Goal: Communication & Community: Ask a question

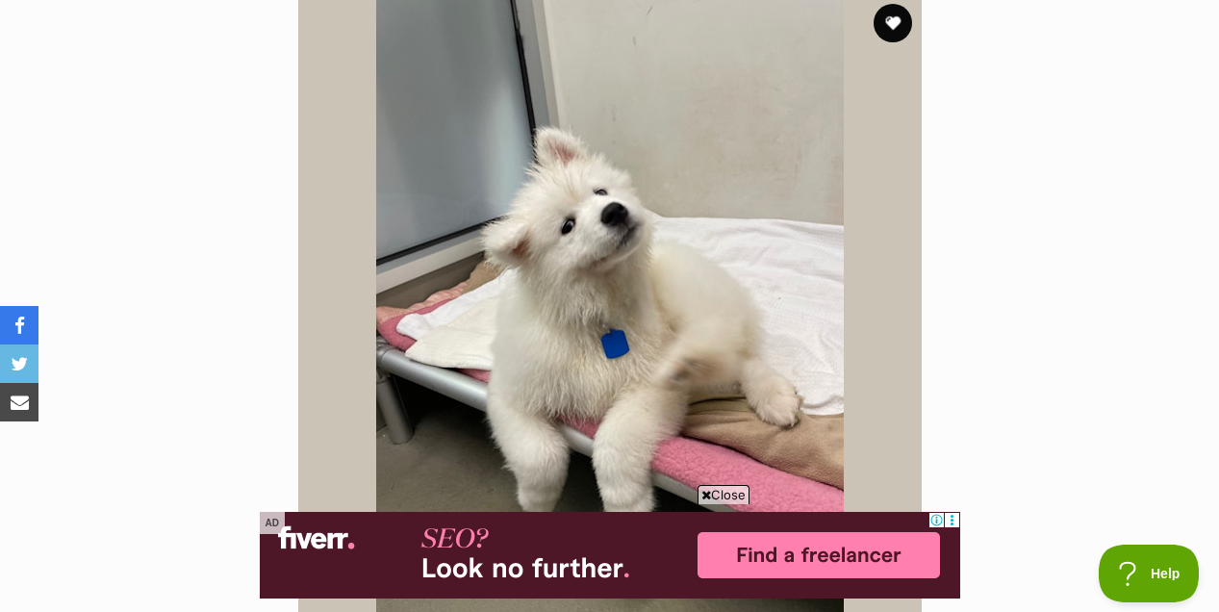
click at [715, 499] on span "Close" at bounding box center [723, 494] width 52 height 19
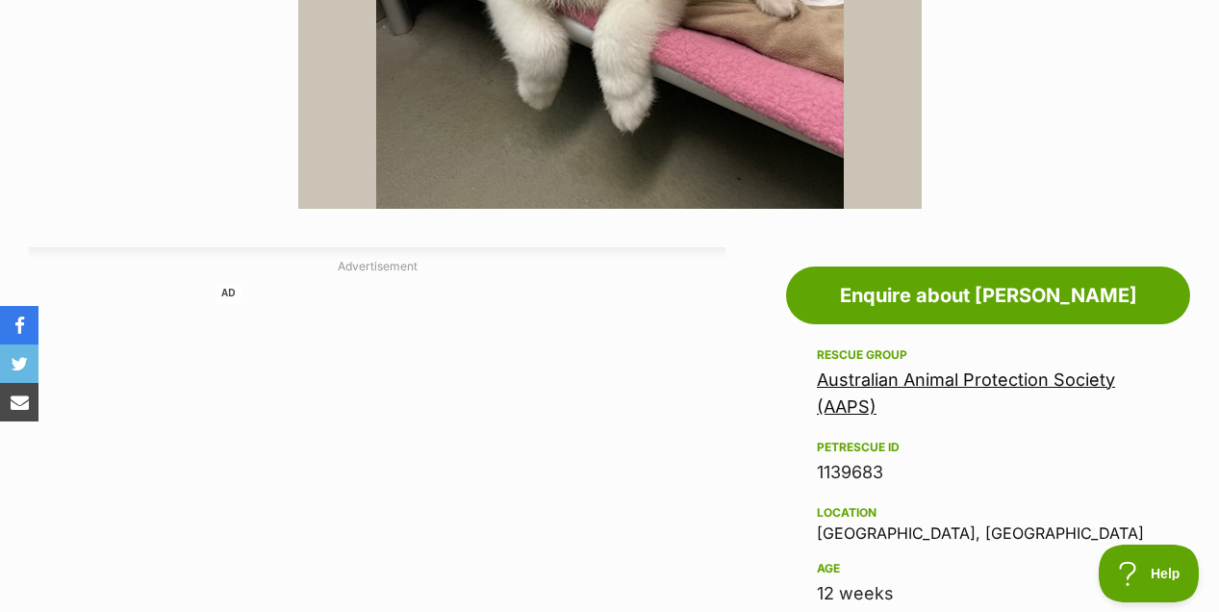
scroll to position [834, 0]
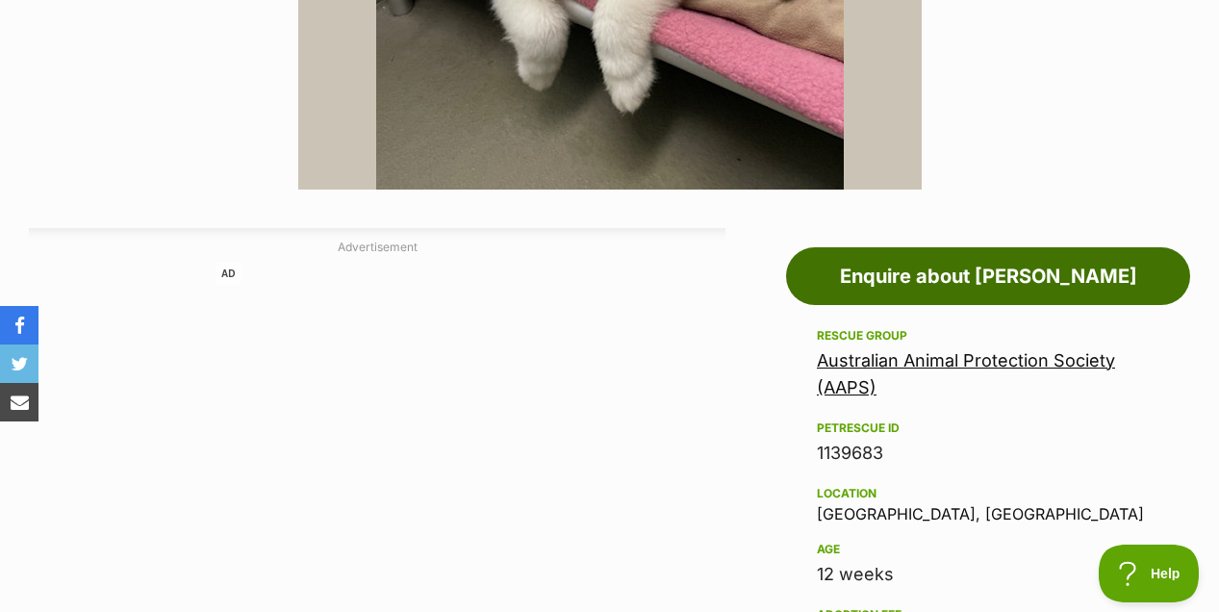
click at [993, 291] on link "Enquire about [PERSON_NAME]" at bounding box center [988, 276] width 404 height 58
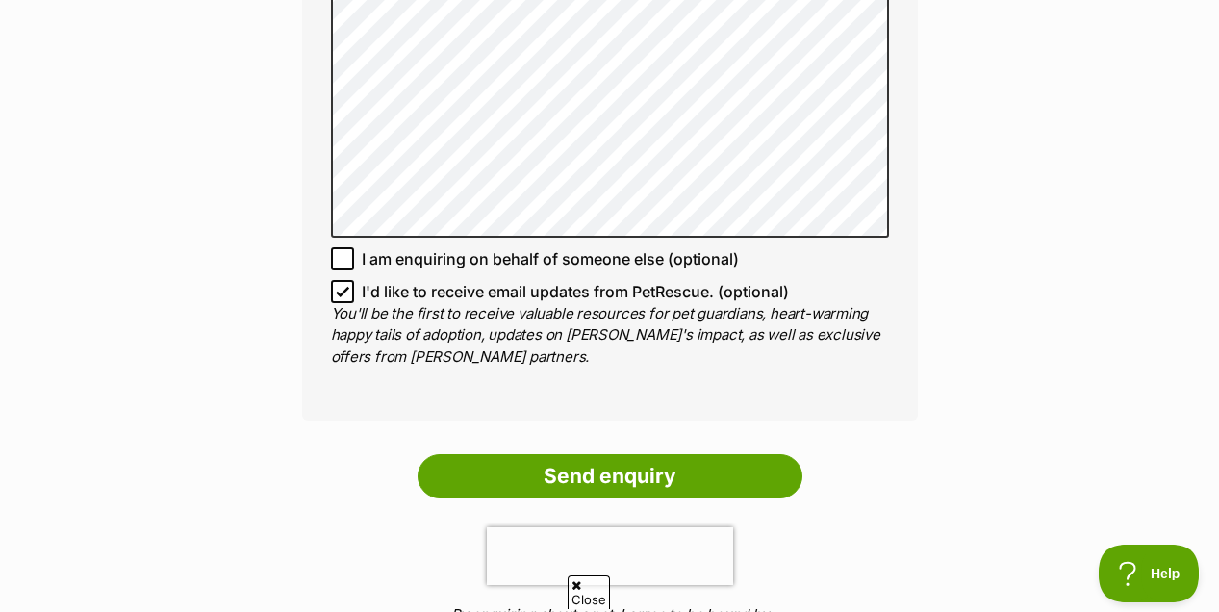
scroll to position [1466, 0]
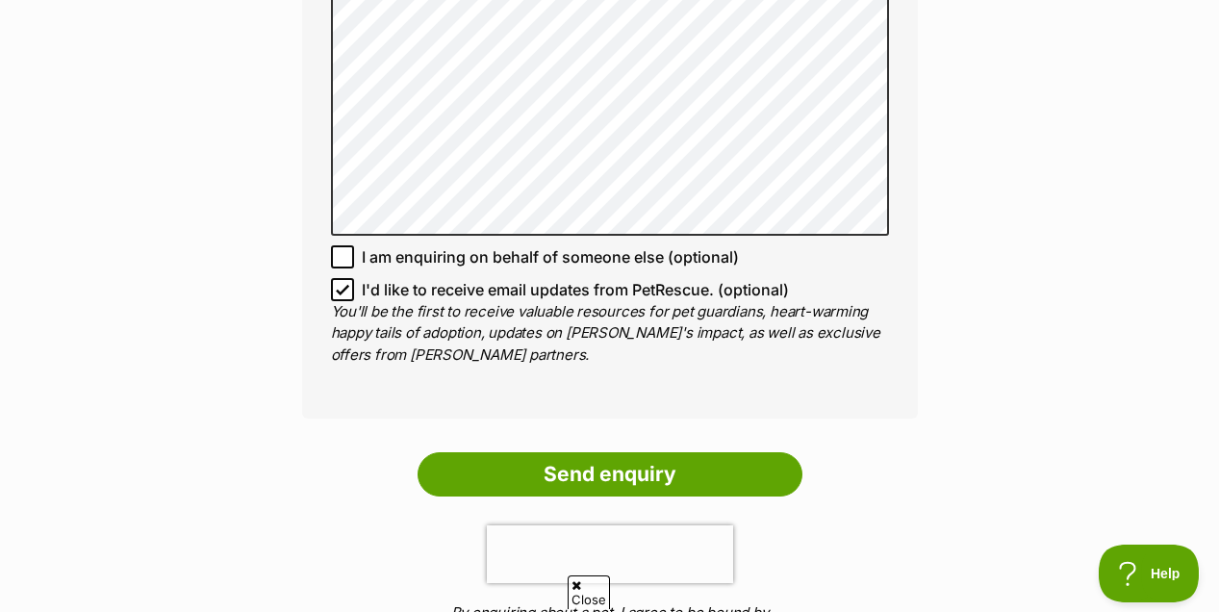
click at [342, 285] on icon at bounding box center [343, 289] width 12 height 9
click at [342, 278] on input "I'd like to receive email updates from PetRescue. (optional)" at bounding box center [342, 289] width 23 height 23
checkbox input "false"
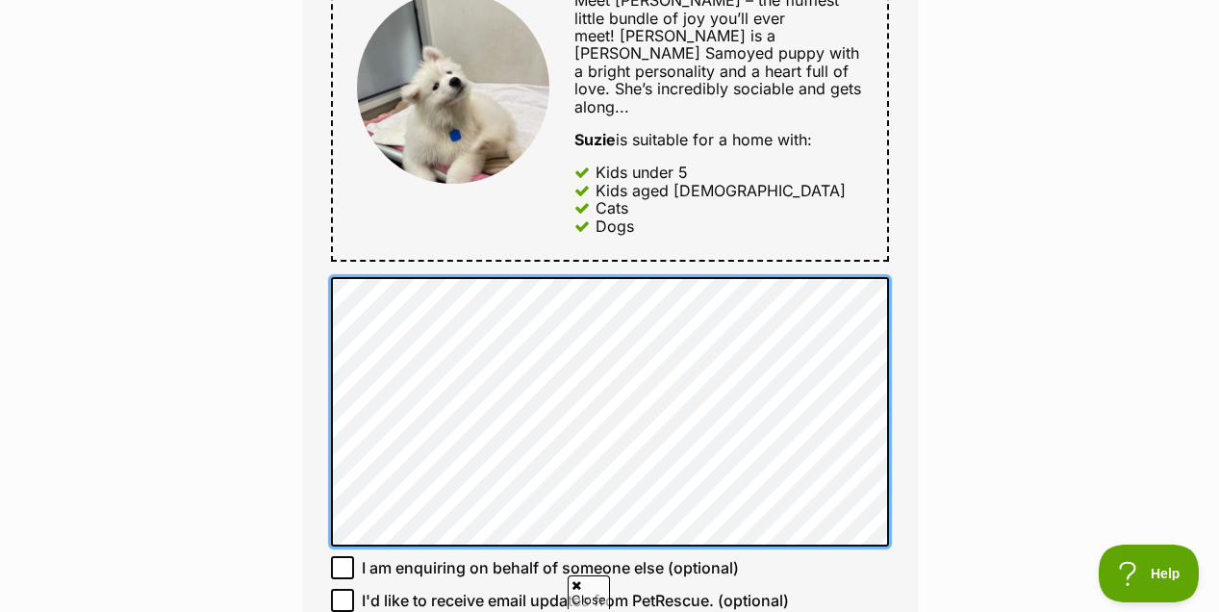
scroll to position [1164, 0]
